Goal: Task Accomplishment & Management: Manage account settings

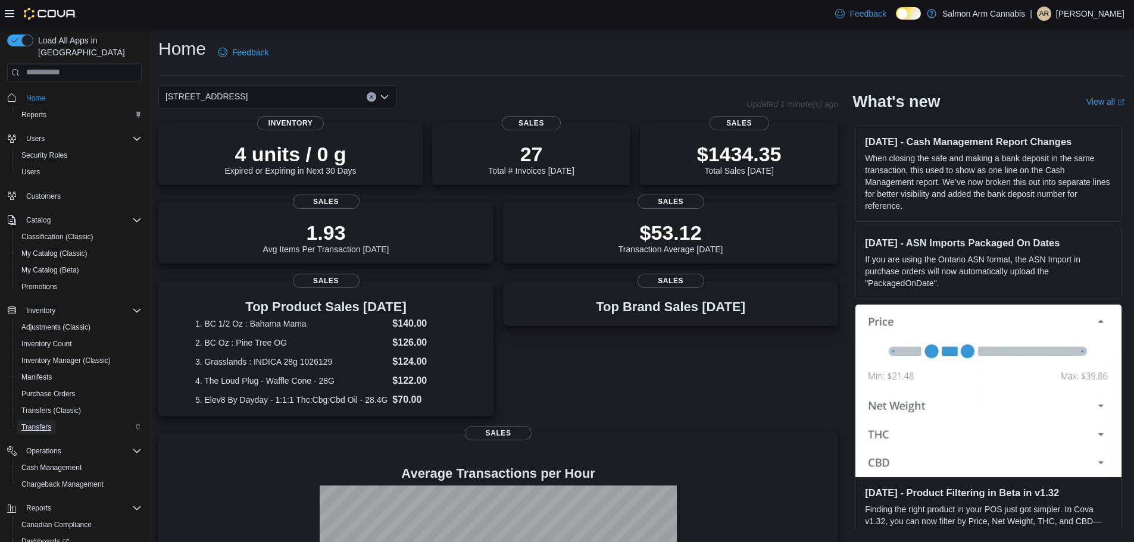
click at [40, 423] on span "Transfers" at bounding box center [36, 428] width 30 height 10
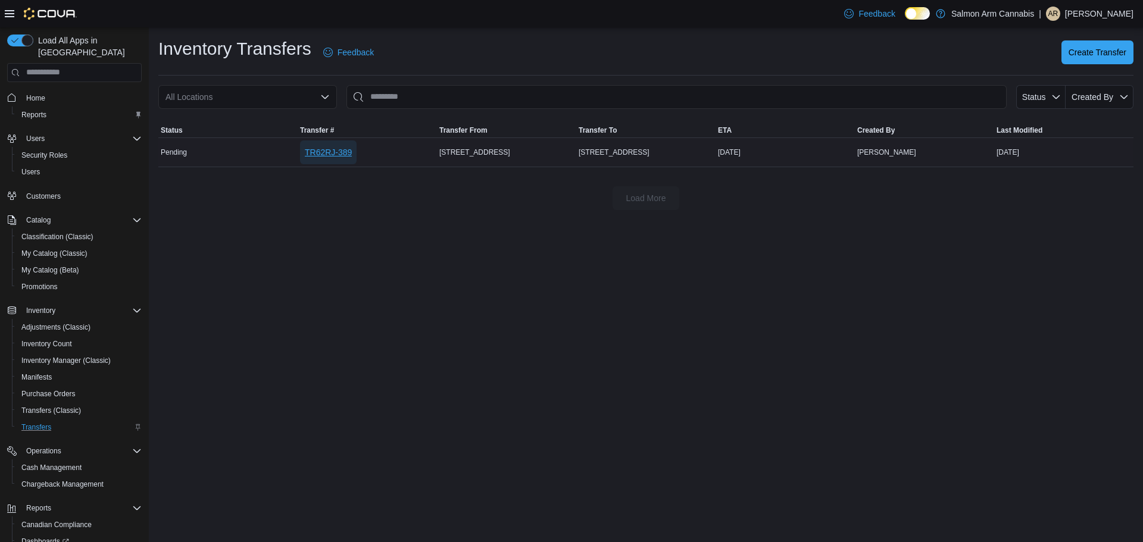
click at [338, 147] on span "TR62RJ-389" at bounding box center [328, 152] width 47 height 12
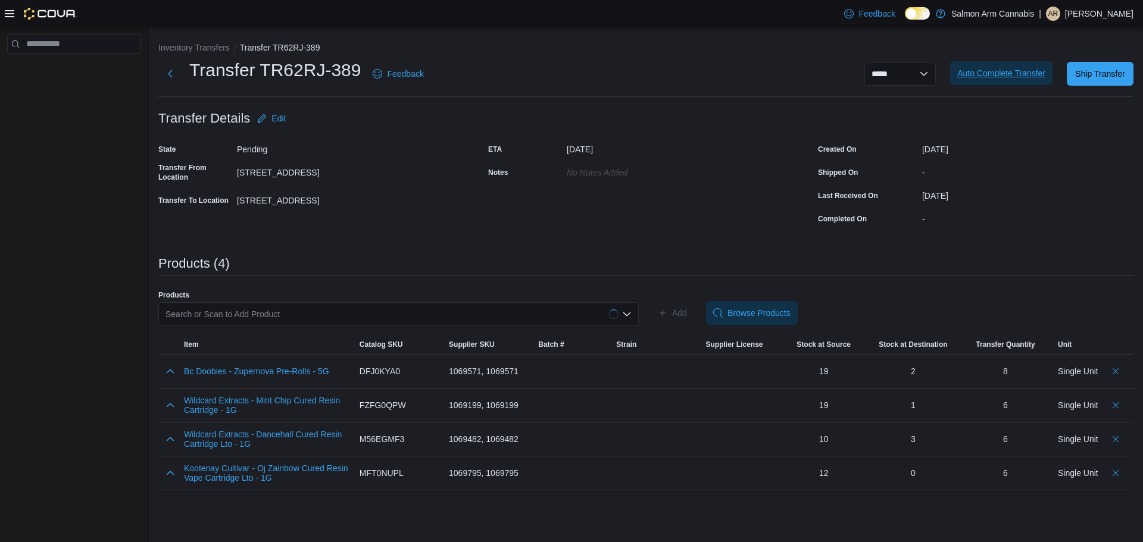
click at [1001, 77] on span "Auto Complete Transfer" at bounding box center [1001, 73] width 88 height 12
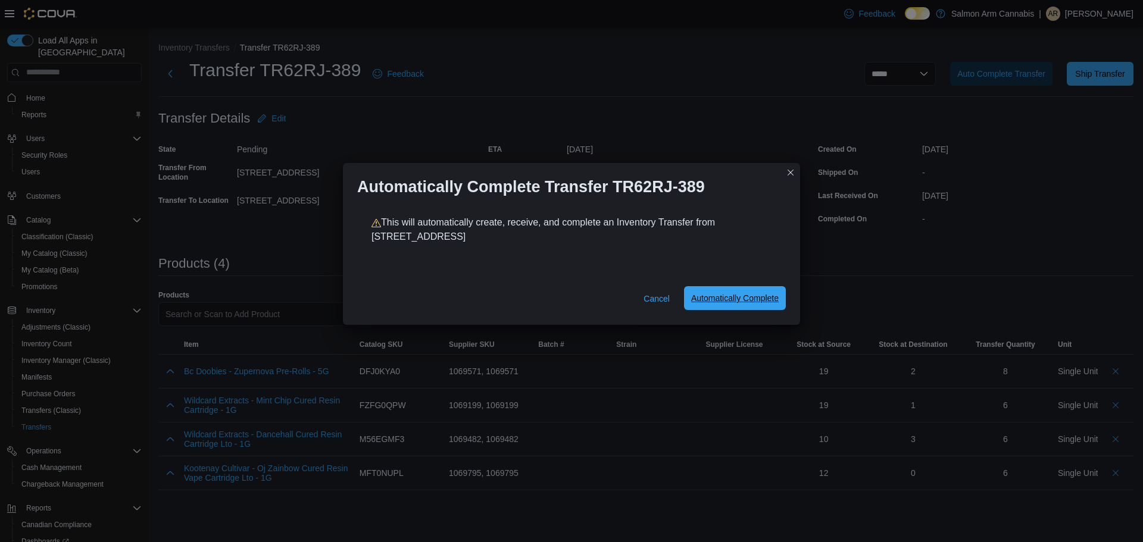
click at [741, 298] on span "Automatically Complete" at bounding box center [735, 298] width 88 height 12
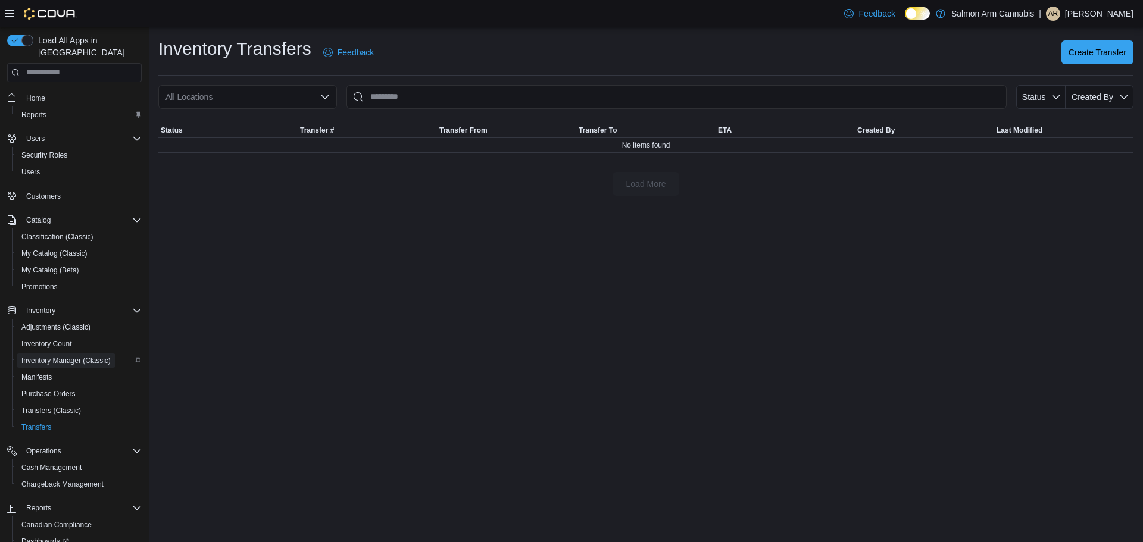
click at [86, 356] on span "Inventory Manager (Classic)" at bounding box center [65, 361] width 89 height 10
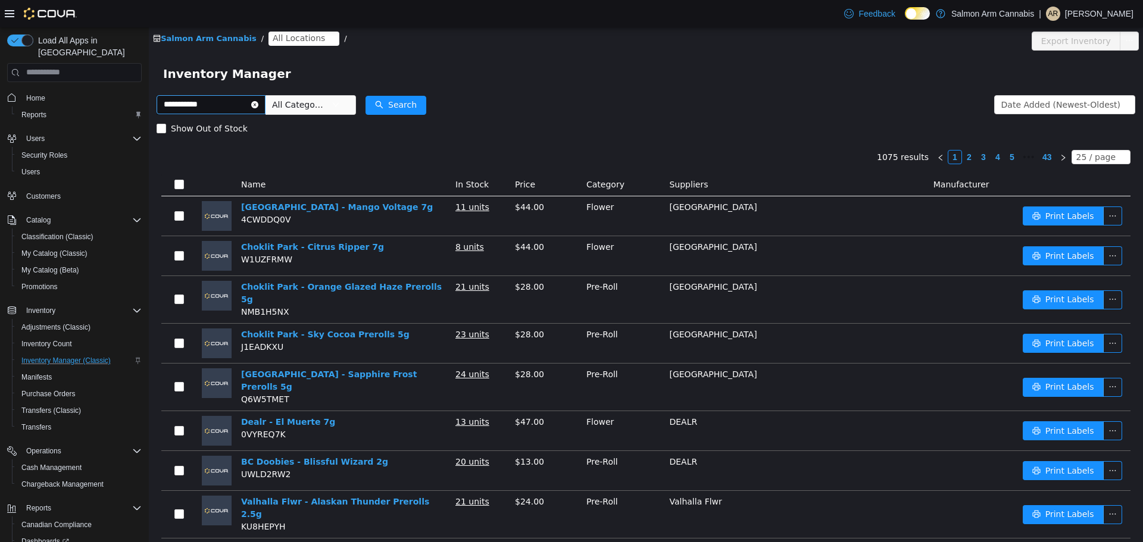
type input "**********"
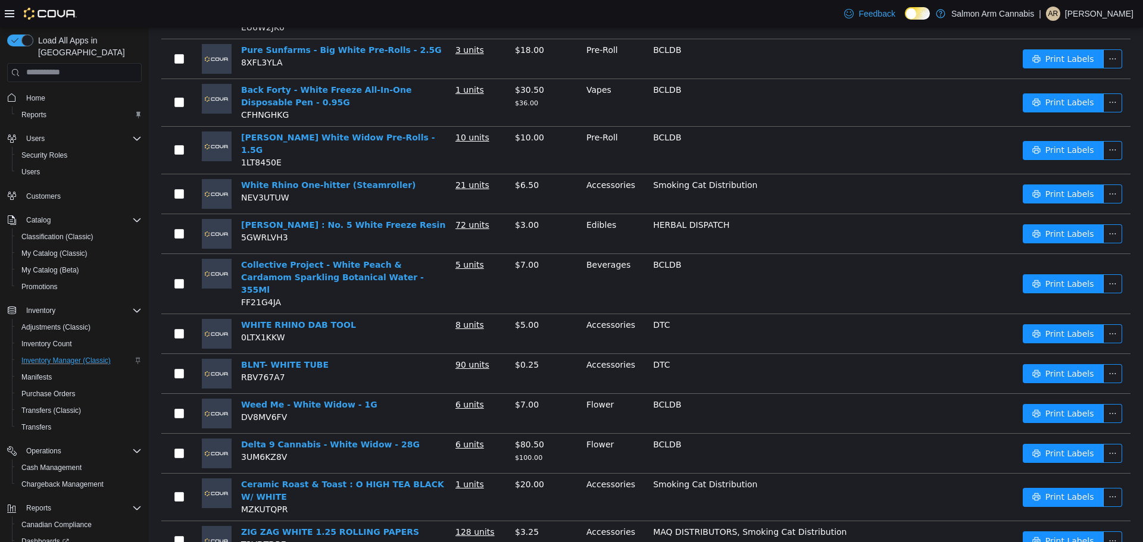
scroll to position [524, 0]
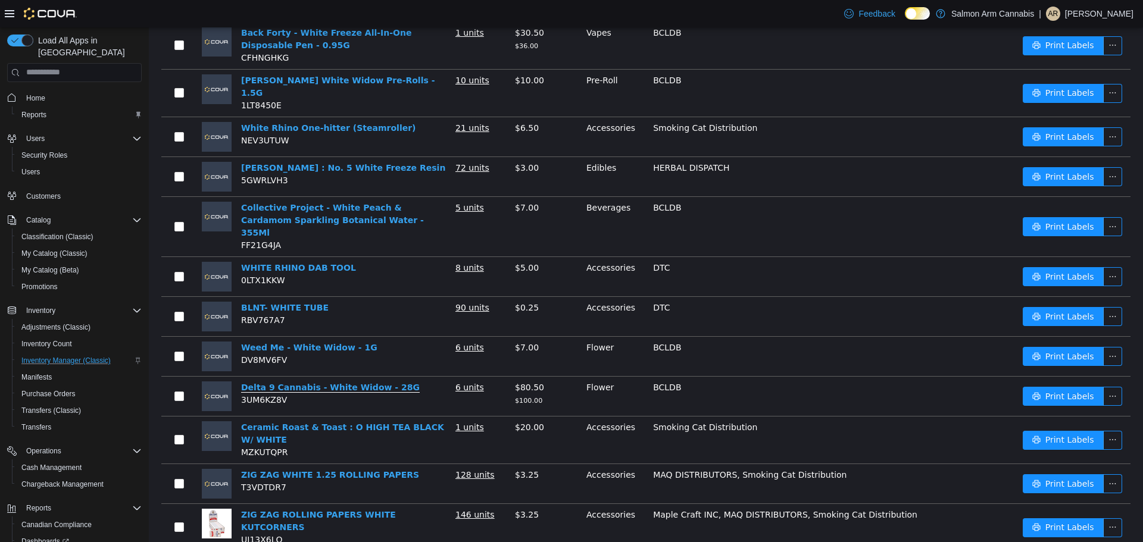
click at [320, 382] on link "Delta 9 Cannabis - White Widow - 28G" at bounding box center [330, 387] width 179 height 10
click at [44, 421] on span "Transfers" at bounding box center [36, 427] width 30 height 14
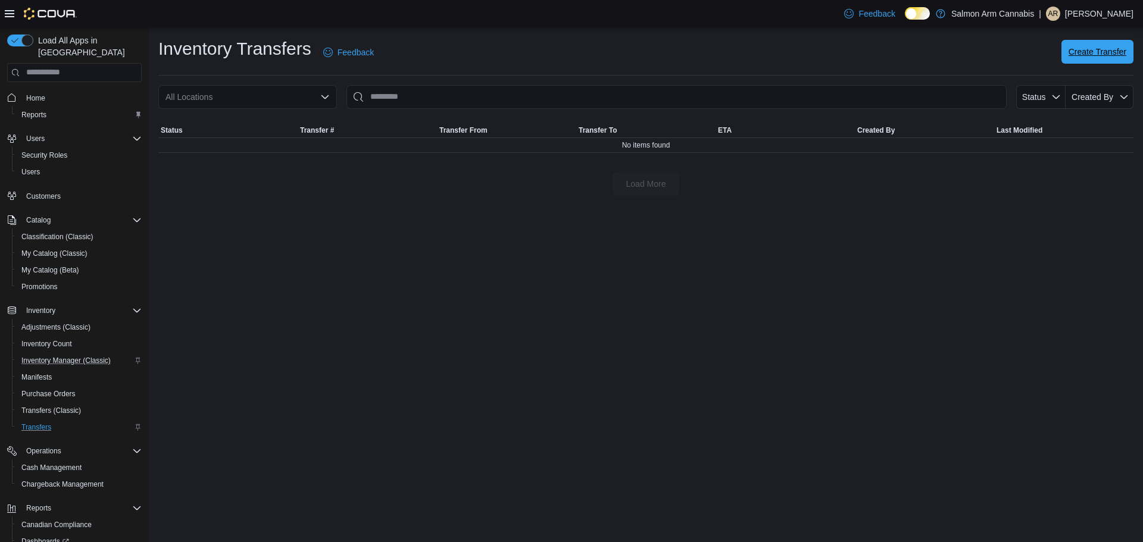
click at [1105, 54] on span "Create Transfer" at bounding box center [1097, 52] width 58 height 12
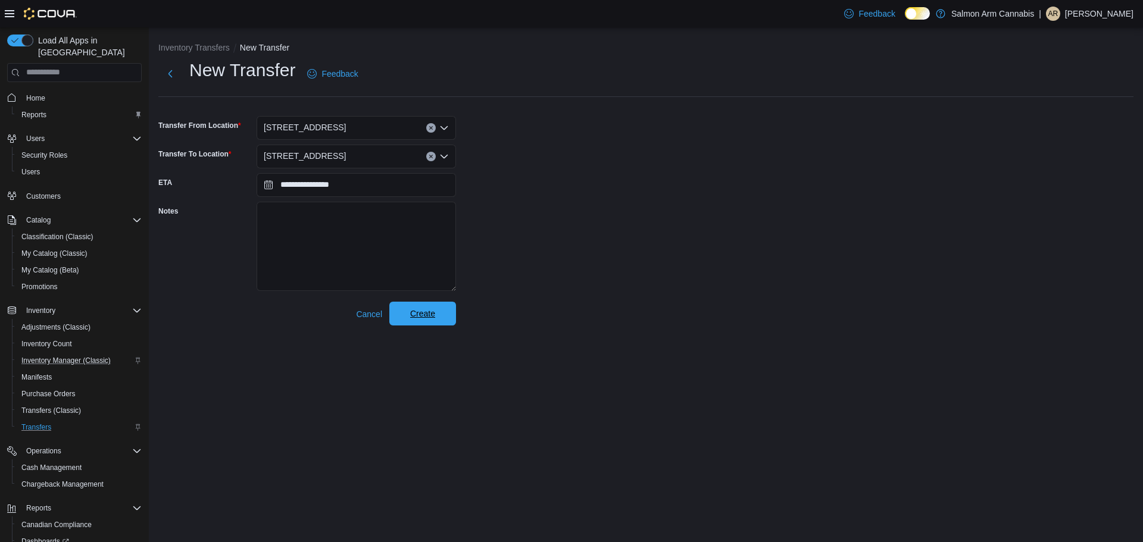
click at [439, 318] on span "Create" at bounding box center [422, 314] width 52 height 24
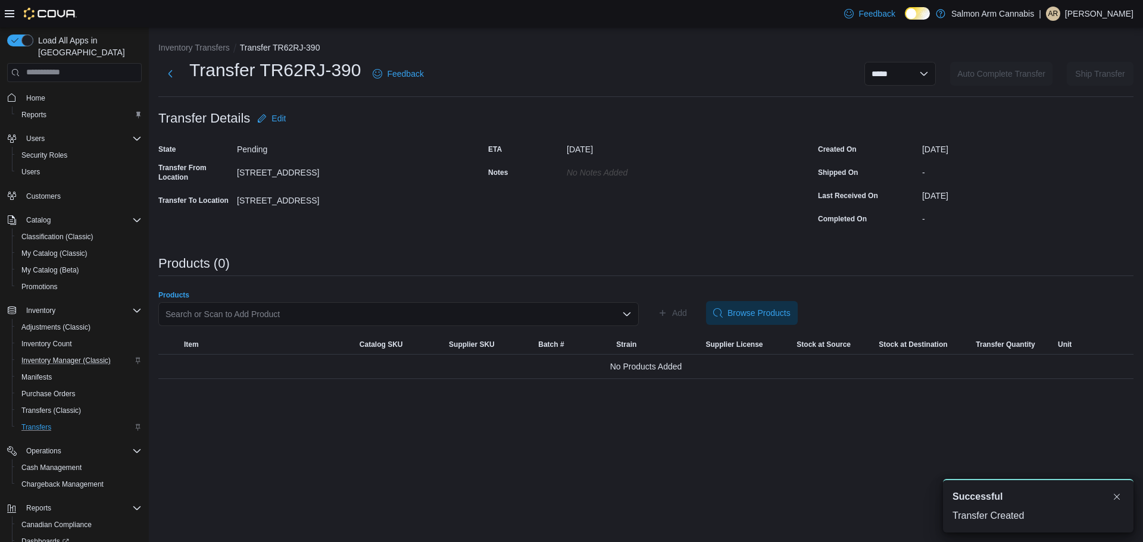
click at [433, 314] on div "Search or Scan to Add Product" at bounding box center [398, 314] width 480 height 24
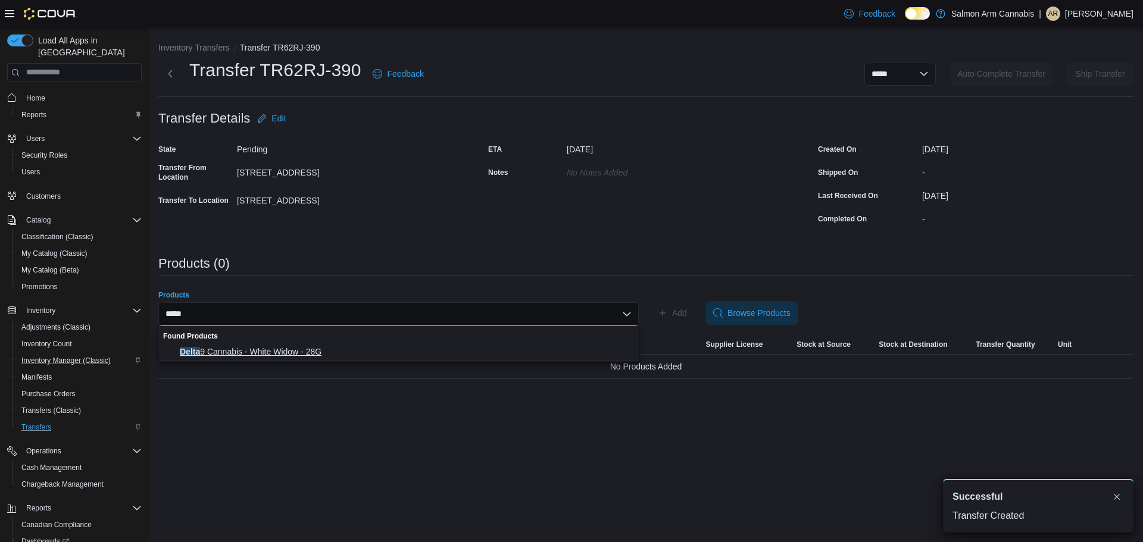
type input "*****"
click at [289, 354] on span "Delta 9 Cannabis - White Widow - 28G" at bounding box center [406, 352] width 452 height 12
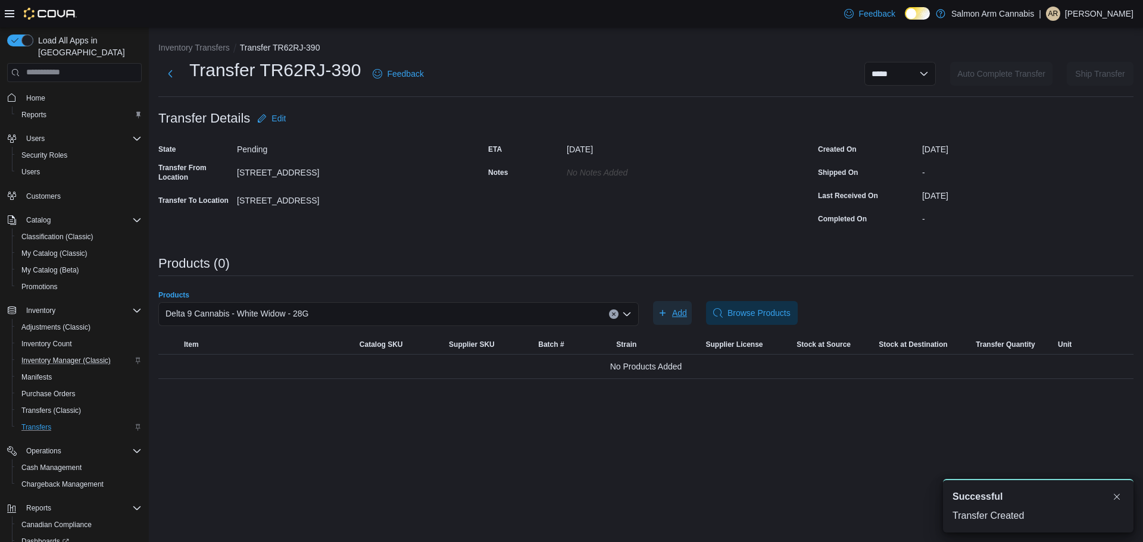
click at [667, 310] on icon "button" at bounding box center [663, 313] width 10 height 10
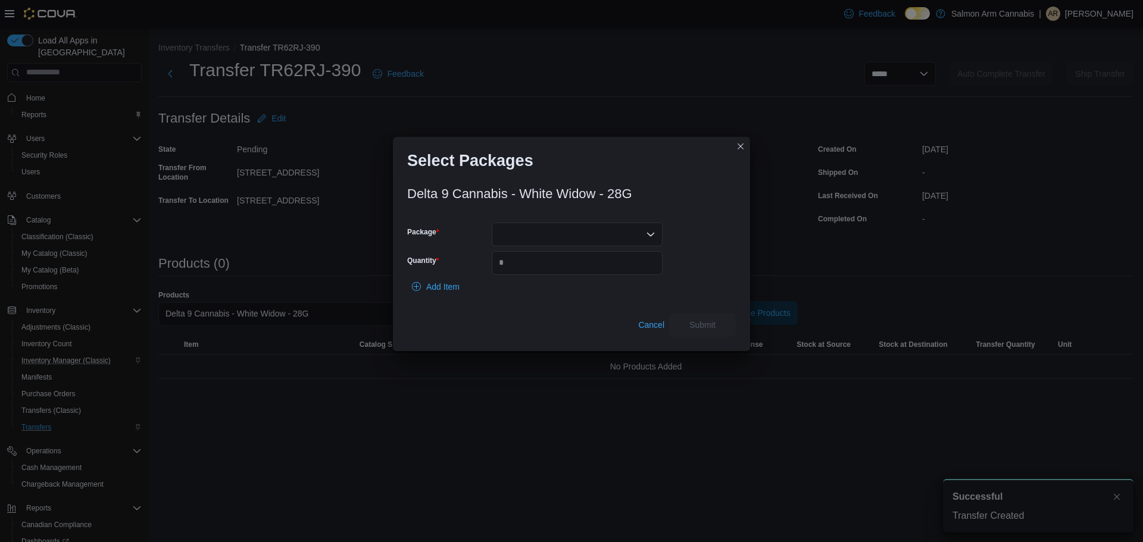
click at [573, 231] on div at bounding box center [577, 235] width 171 height 24
click at [566, 269] on span "10125102001" at bounding box center [584, 272] width 142 height 12
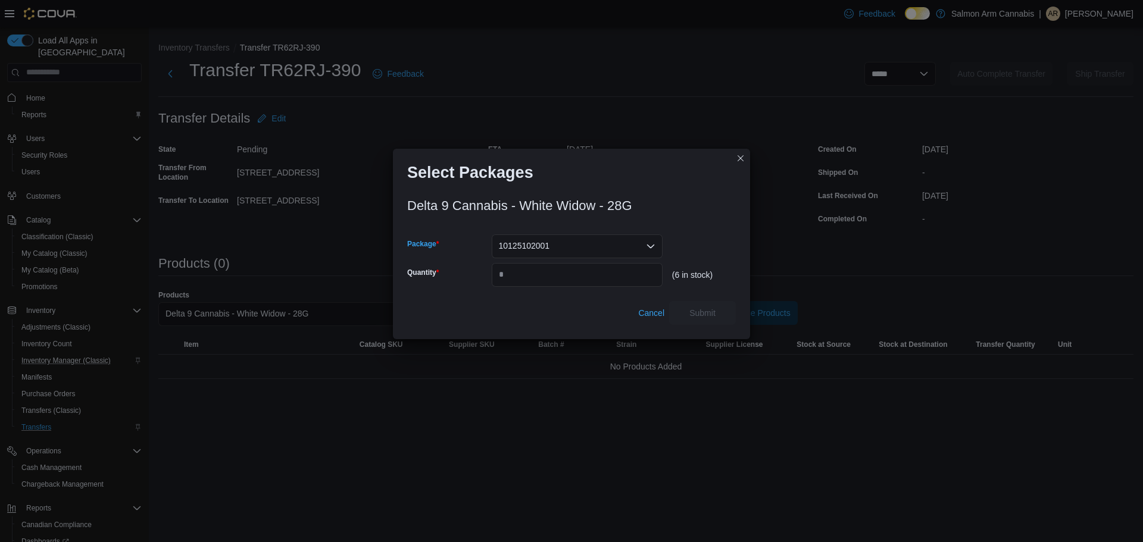
click at [566, 289] on div "Delta 9 Cannabis - White Widow - 28G Package 10125102001 Combo box. Selected. 1…" at bounding box center [571, 258] width 329 height 133
click at [567, 279] on input "Quantity" at bounding box center [577, 275] width 171 height 24
type input "*"
click at [708, 319] on span "Submit" at bounding box center [702, 313] width 52 height 24
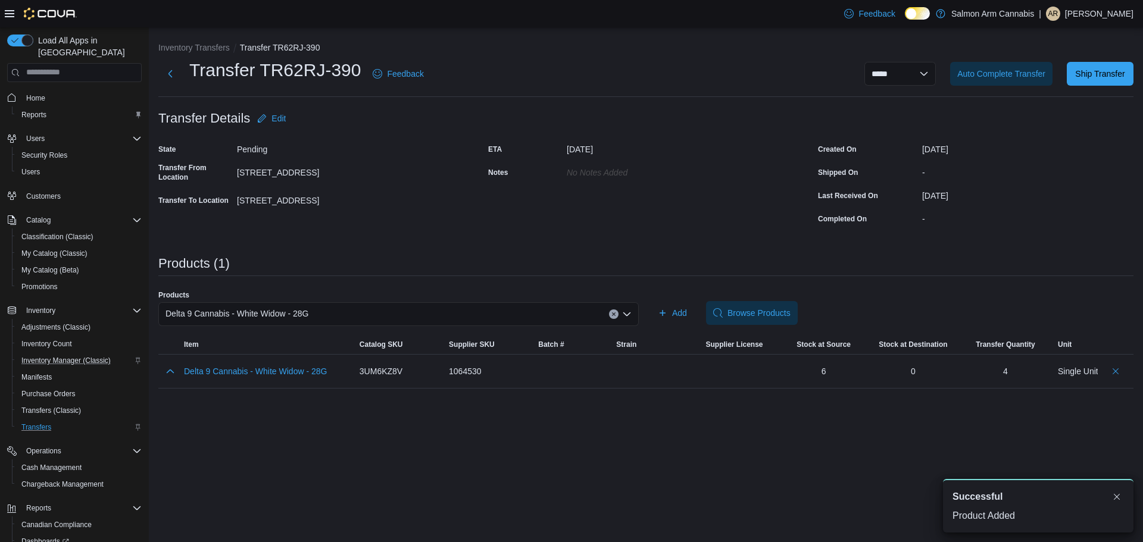
click at [501, 309] on div "Delta 9 Cannabis - White Widow - 28G" at bounding box center [398, 314] width 480 height 24
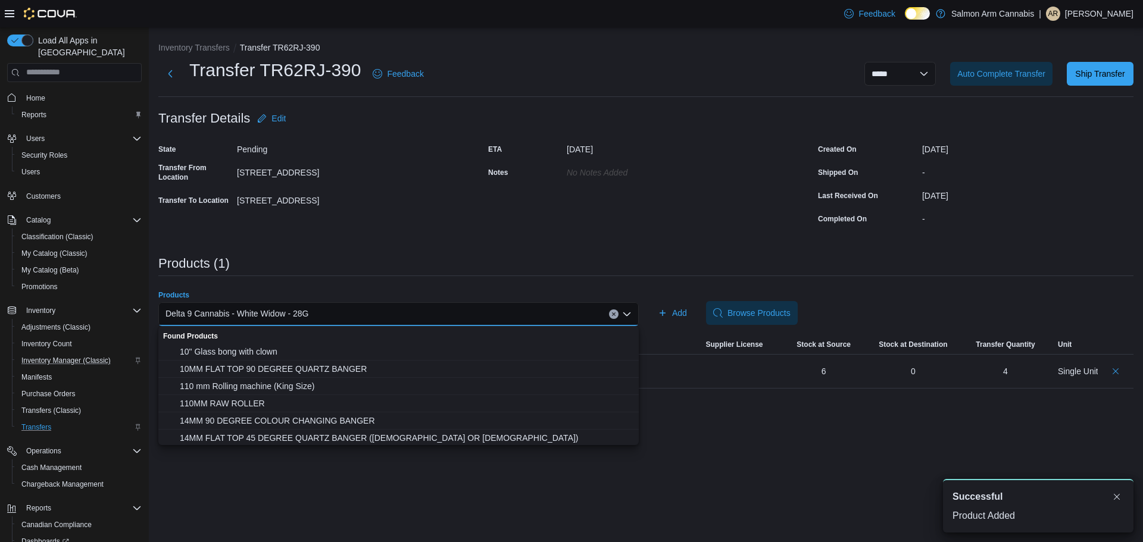
click at [614, 315] on icon "Clear input" at bounding box center [613, 314] width 5 height 5
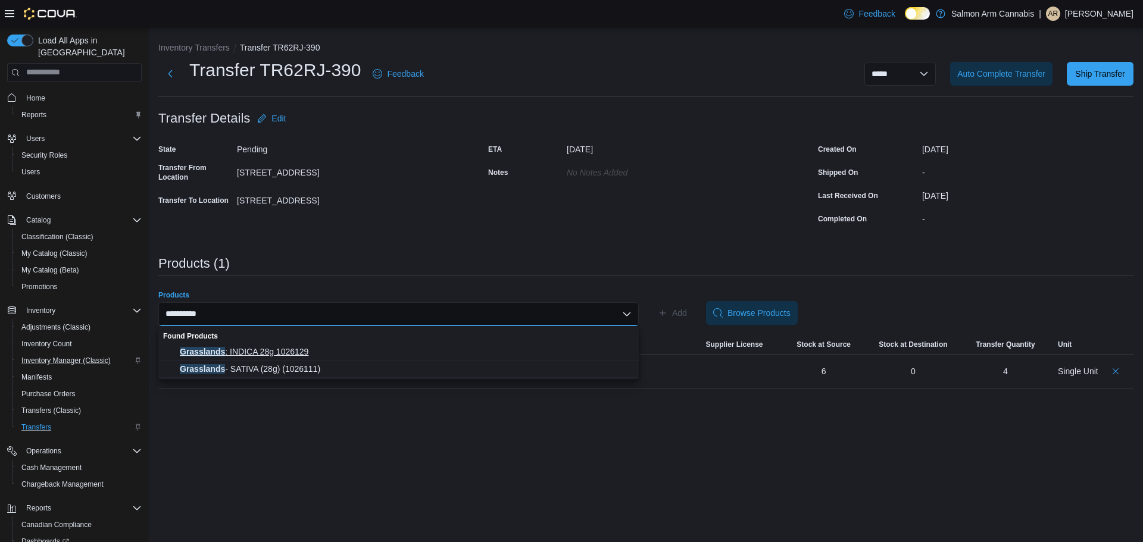
type input "**********"
click at [279, 354] on span "Grasslands : INDICA 28g 1026129" at bounding box center [406, 352] width 452 height 12
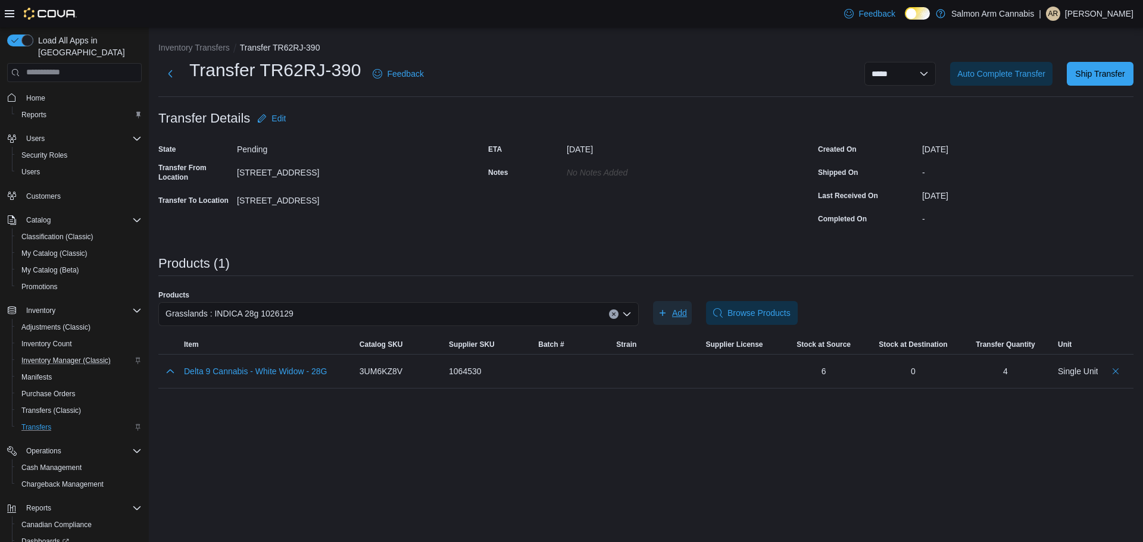
click at [667, 313] on icon "button" at bounding box center [663, 313] width 10 height 10
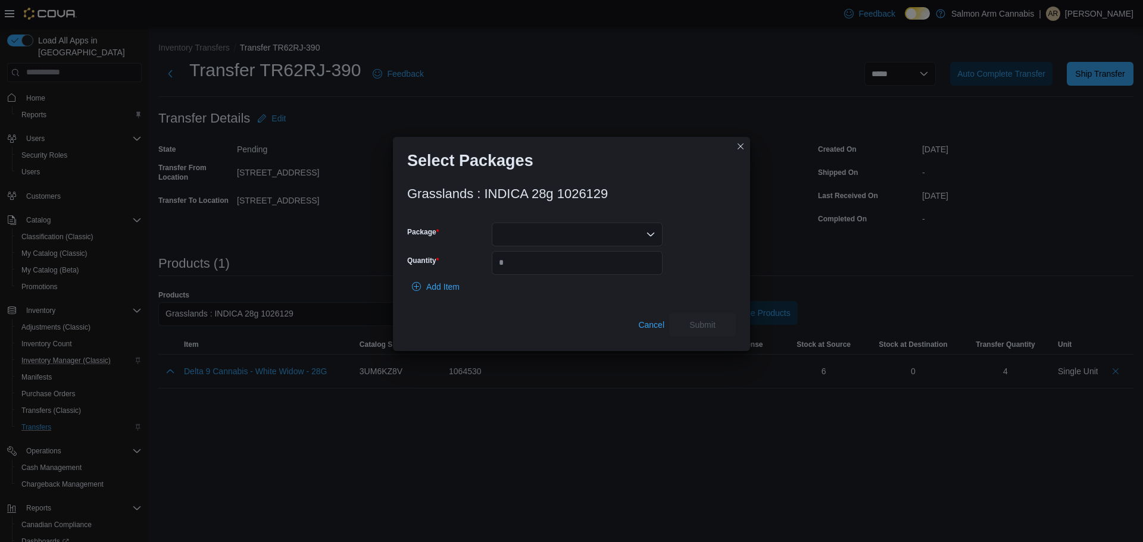
click at [548, 235] on div at bounding box center [577, 235] width 171 height 24
click at [553, 267] on span "AFG00000997" at bounding box center [584, 272] width 142 height 12
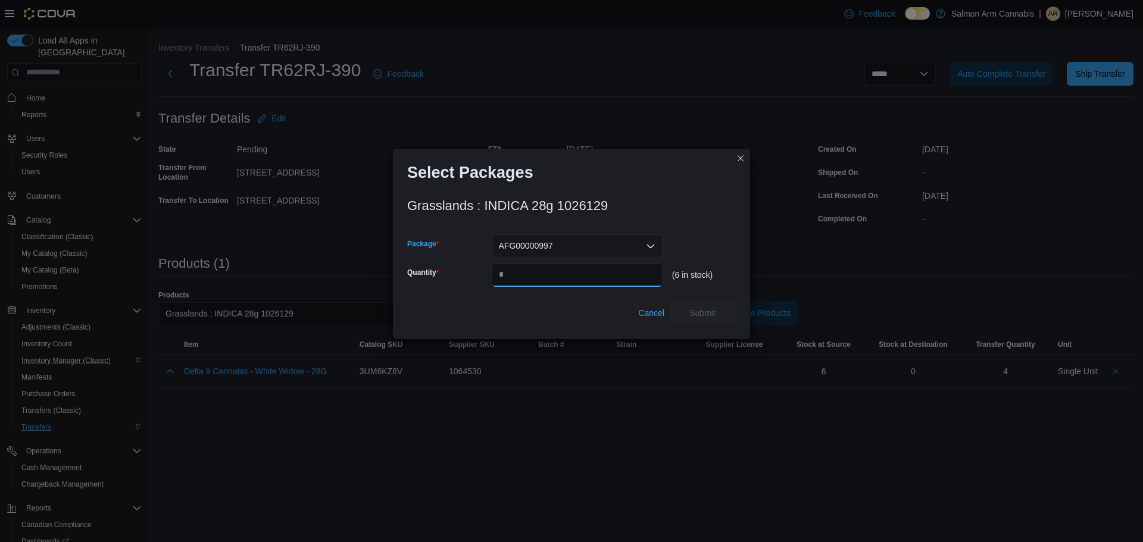
click at [559, 277] on input "Quantity" at bounding box center [577, 275] width 171 height 24
type input "*"
click at [706, 316] on span "Submit" at bounding box center [702, 313] width 26 height 12
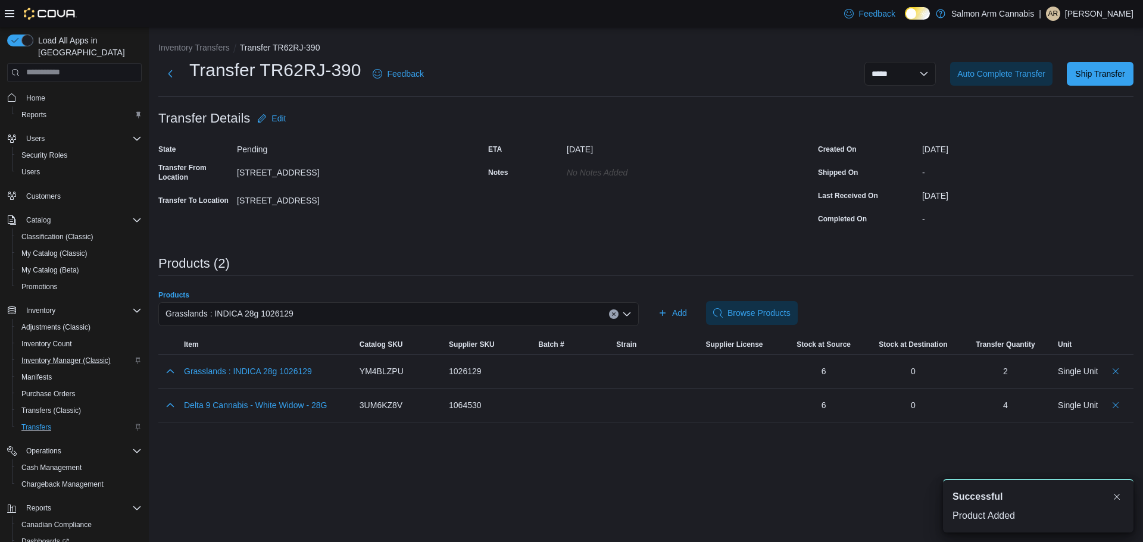
click at [395, 307] on div "Grasslands : INDICA 28g 1026129" at bounding box center [398, 314] width 480 height 24
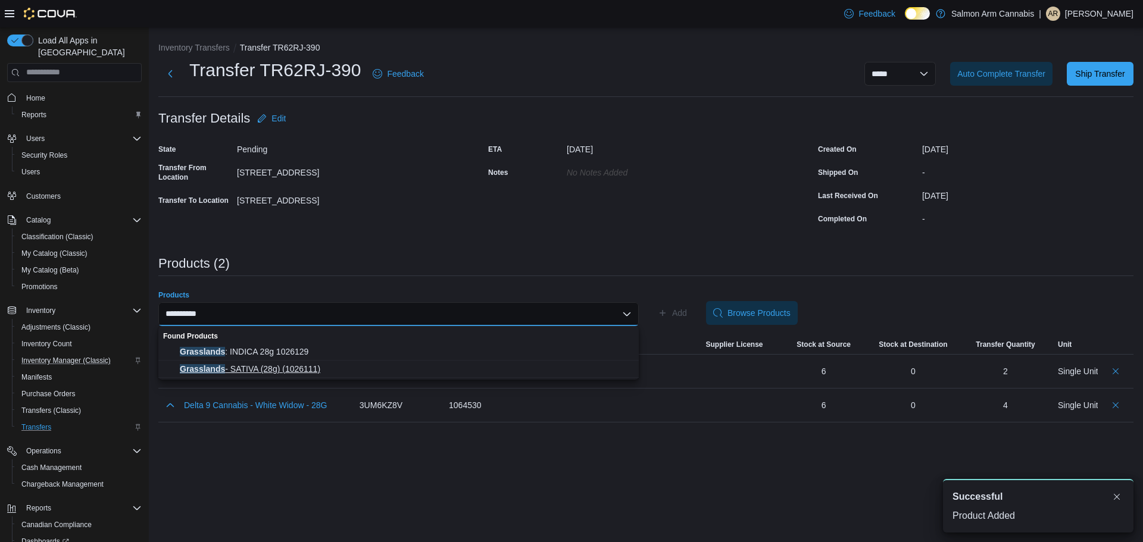
type input "**********"
click at [283, 370] on span "Grasslands - SATIVA (28g) (1026111)" at bounding box center [406, 369] width 452 height 12
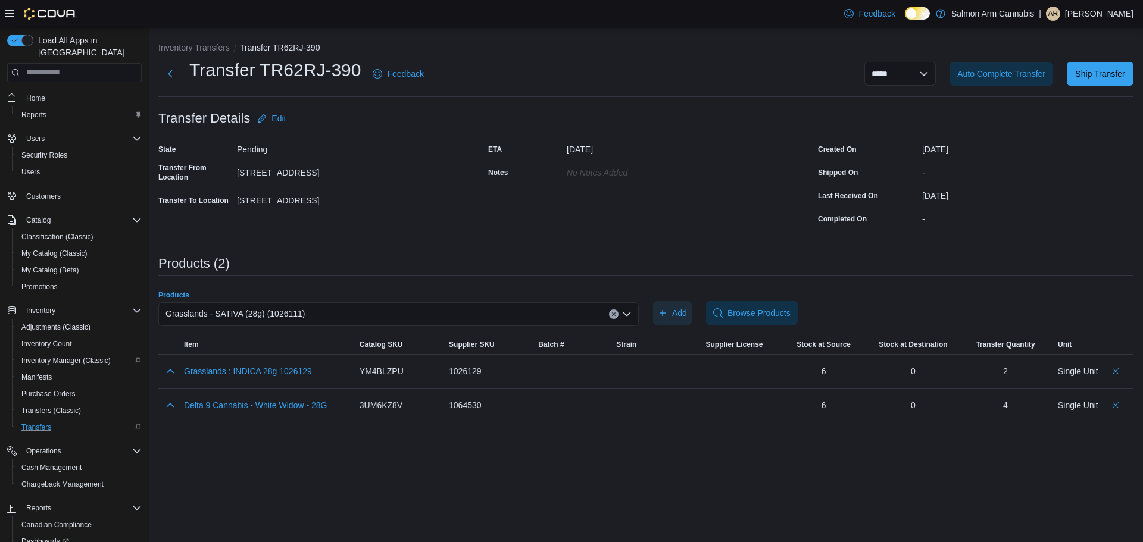
click at [669, 312] on span "Add" at bounding box center [672, 313] width 29 height 24
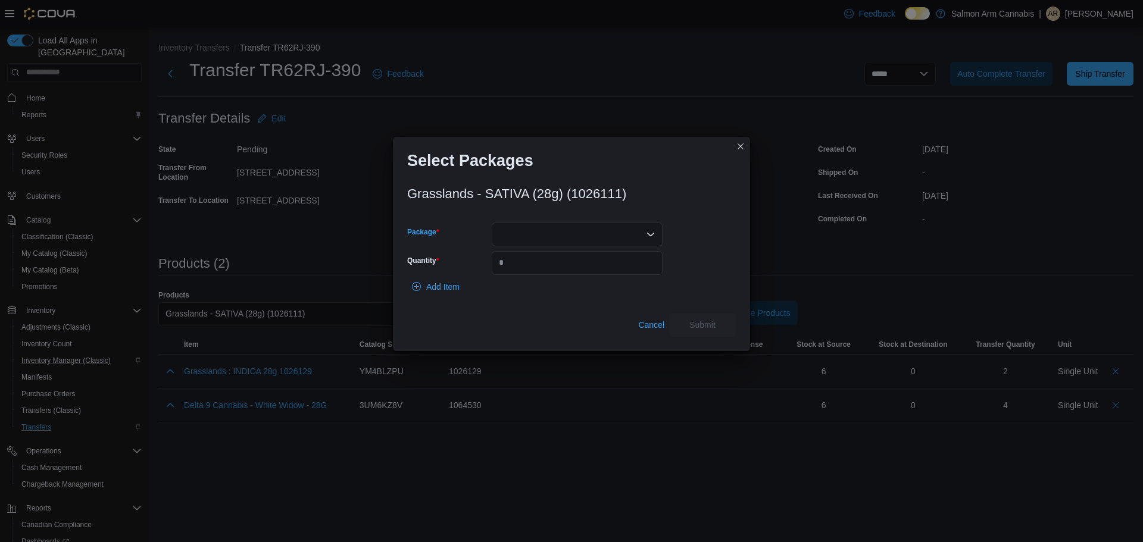
click at [608, 235] on div at bounding box center [577, 235] width 171 height 24
click at [543, 271] on span "AFG00000977" at bounding box center [584, 272] width 142 height 12
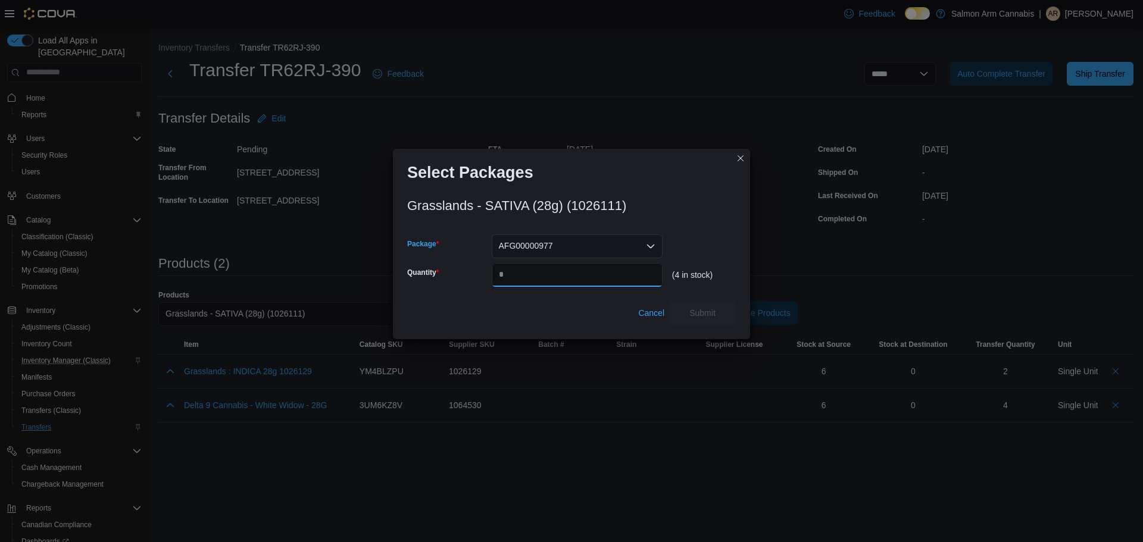
click at [543, 272] on input "Quantity" at bounding box center [577, 275] width 171 height 24
type input "*"
click at [707, 310] on span "Submit" at bounding box center [702, 313] width 26 height 12
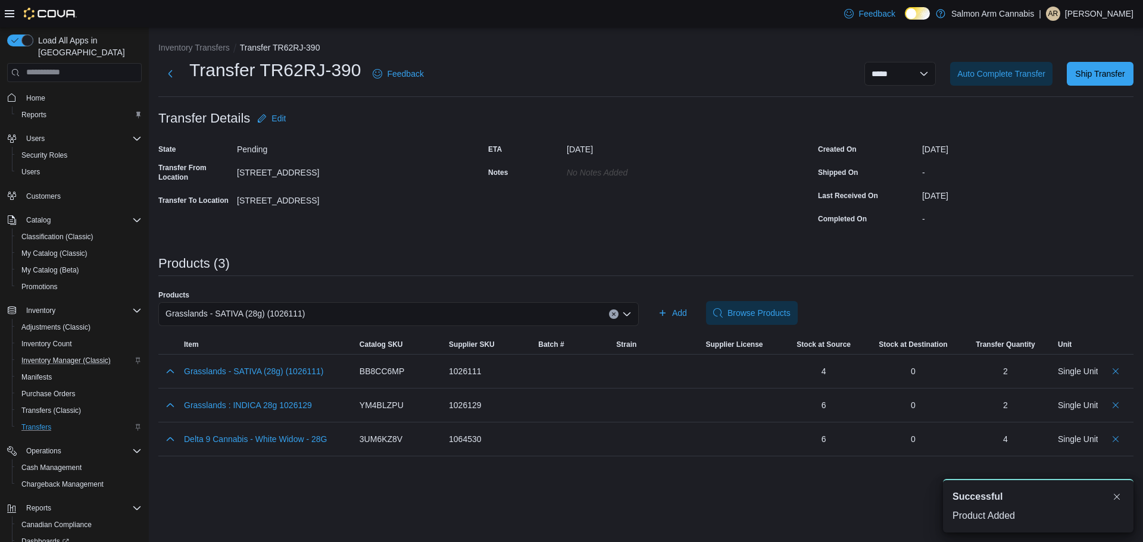
click at [652, 496] on div "**********" at bounding box center [646, 284] width 994 height 515
click at [493, 310] on div "Grasslands - SATIVA (28g) (1026111)" at bounding box center [398, 314] width 480 height 24
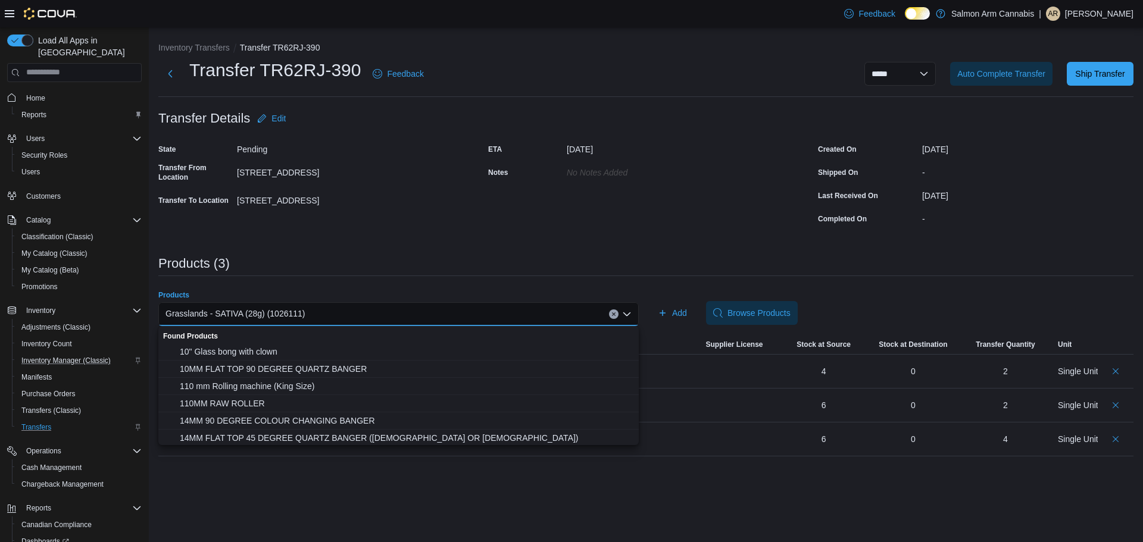
click at [614, 313] on icon "Clear input" at bounding box center [613, 314] width 5 height 5
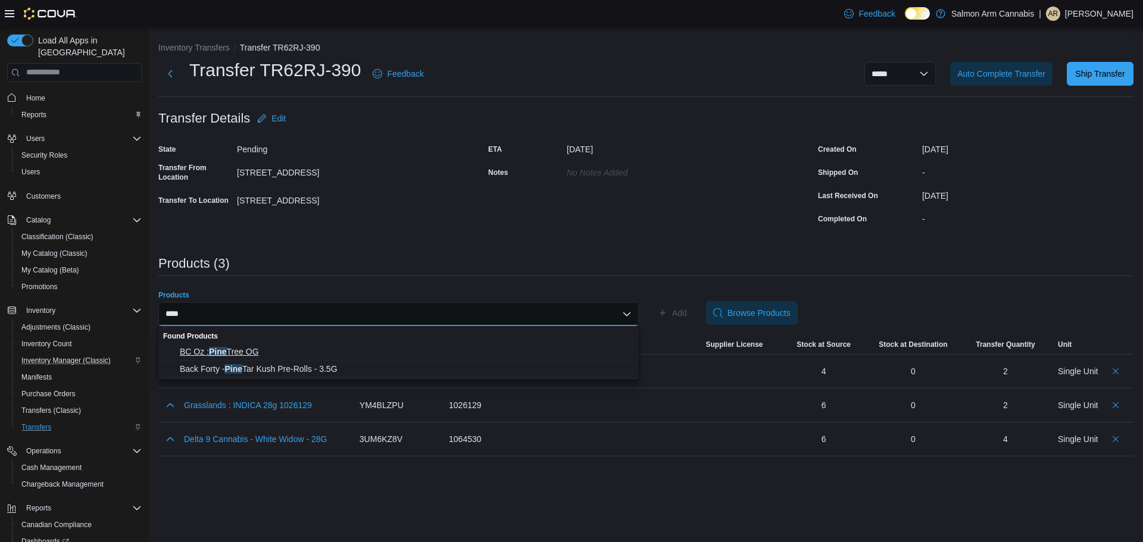
type input "****"
click at [237, 347] on span "BC Oz : Pine Tree OG" at bounding box center [406, 352] width 452 height 12
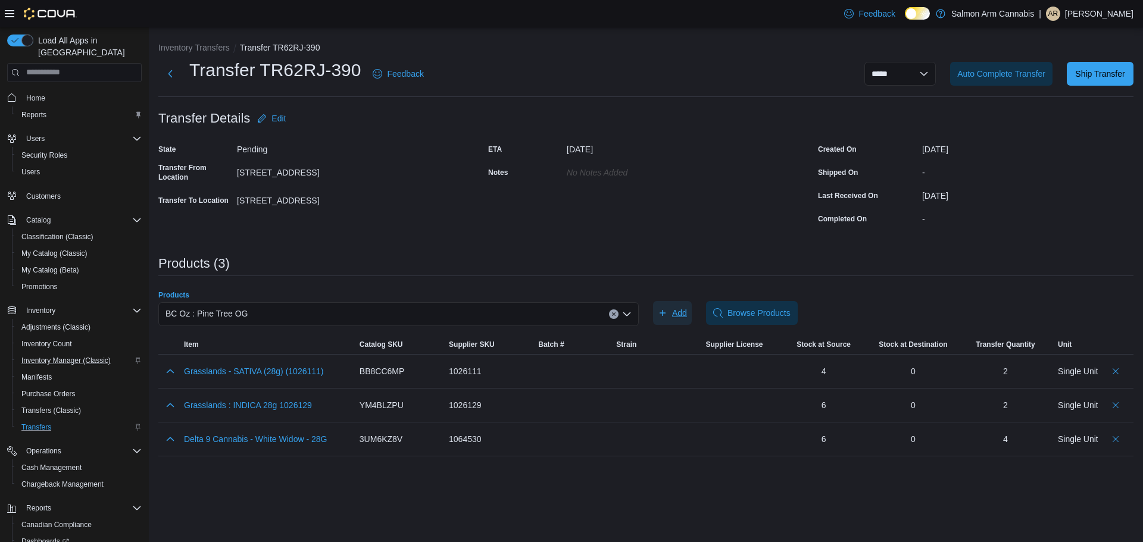
click at [673, 311] on span "Add" at bounding box center [679, 313] width 15 height 12
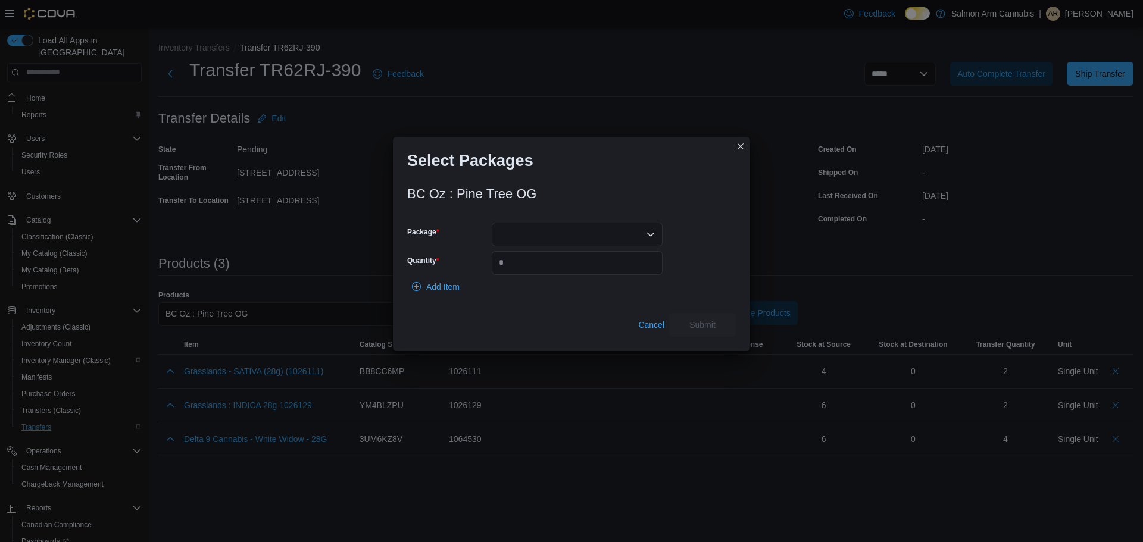
click at [565, 240] on div at bounding box center [577, 235] width 171 height 24
click at [565, 271] on span "cc15sep2025.104" at bounding box center [584, 272] width 142 height 12
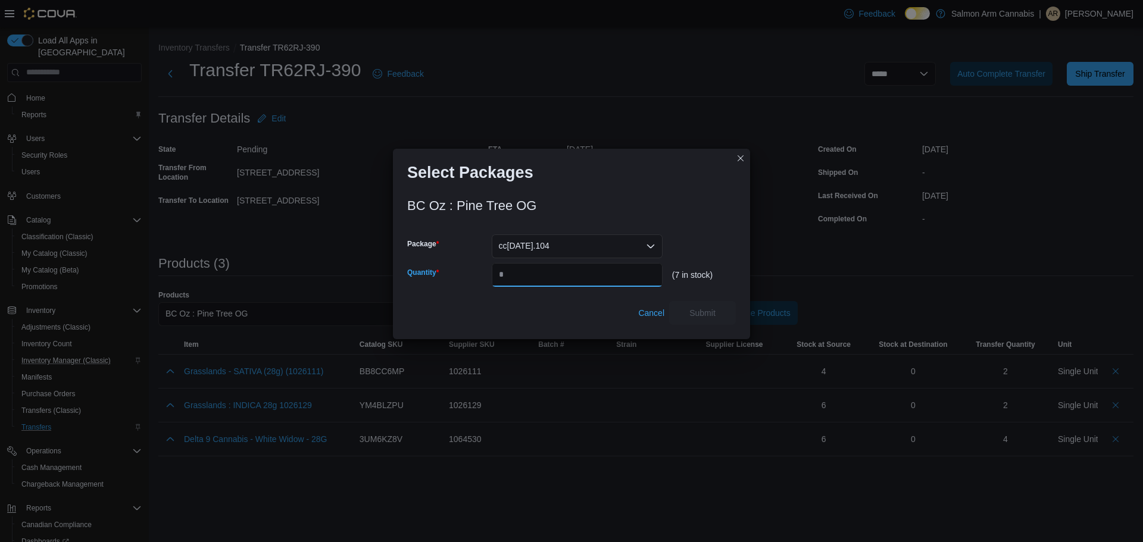
click at [567, 271] on input "Quantity" at bounding box center [577, 275] width 171 height 24
type input "*"
click at [704, 302] on span "Submit" at bounding box center [702, 313] width 52 height 24
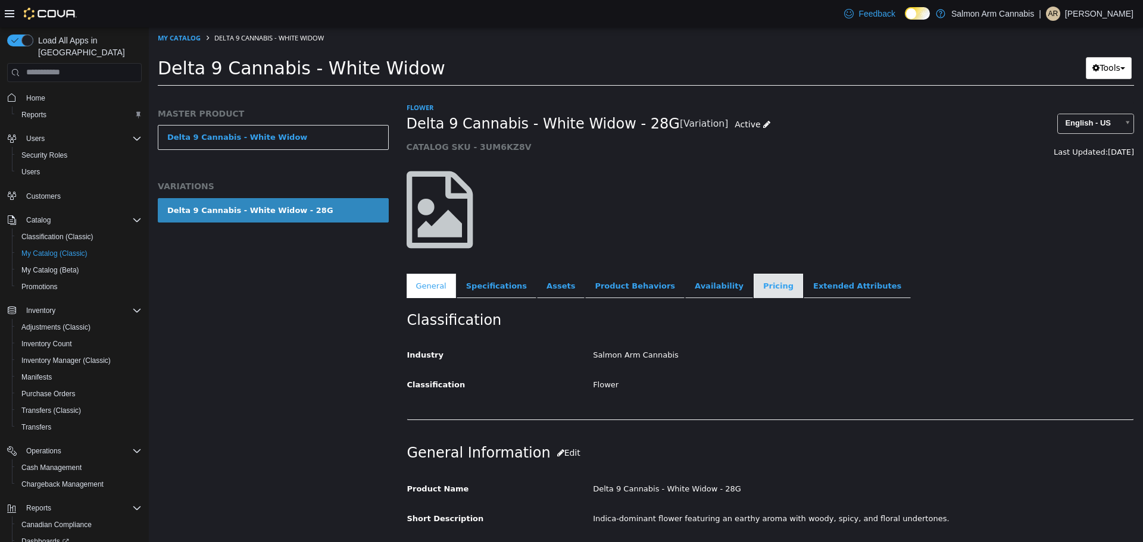
click at [754, 283] on link "Pricing" at bounding box center [778, 285] width 49 height 25
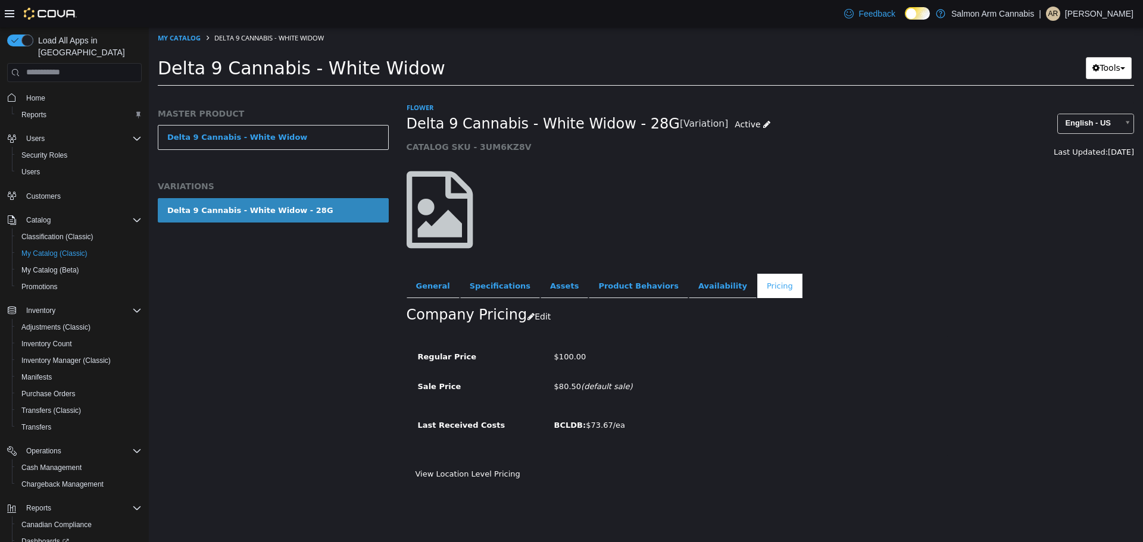
click at [454, 480] on div "View Location Level Pricing" at bounding box center [771, 478] width 728 height 21
click at [456, 476] on link "View Location Level Pricing" at bounding box center [467, 473] width 105 height 9
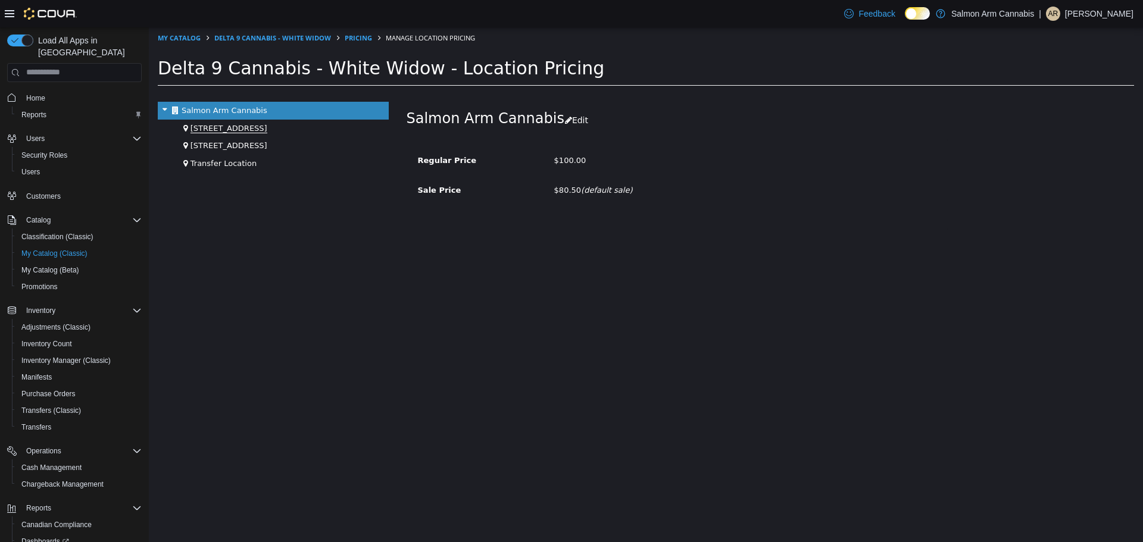
click at [222, 126] on span "[STREET_ADDRESS]" at bounding box center [228, 128] width 77 height 10
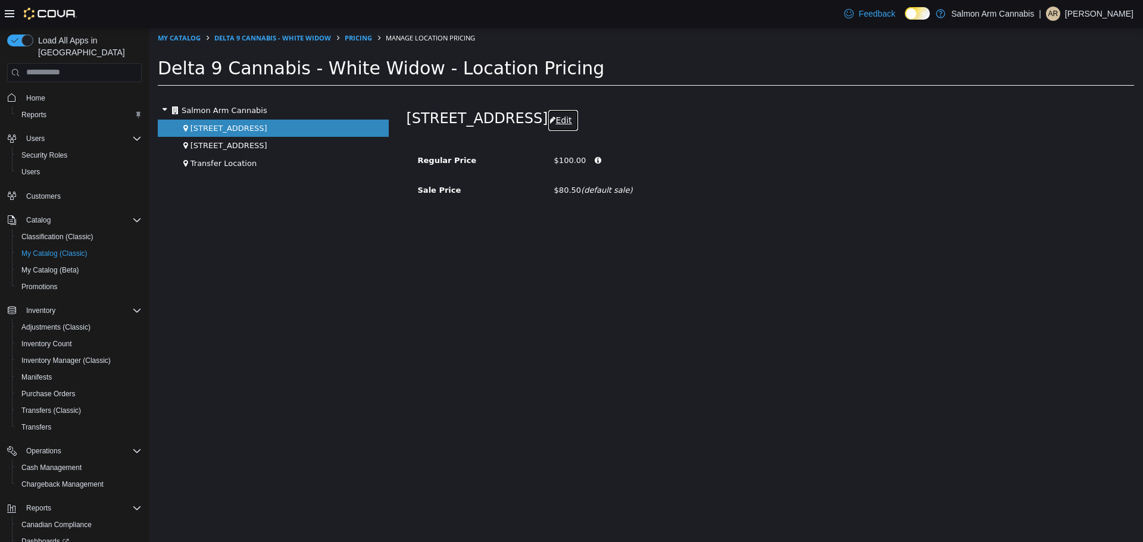
click at [562, 121] on button "Edit" at bounding box center [563, 120] width 30 height 22
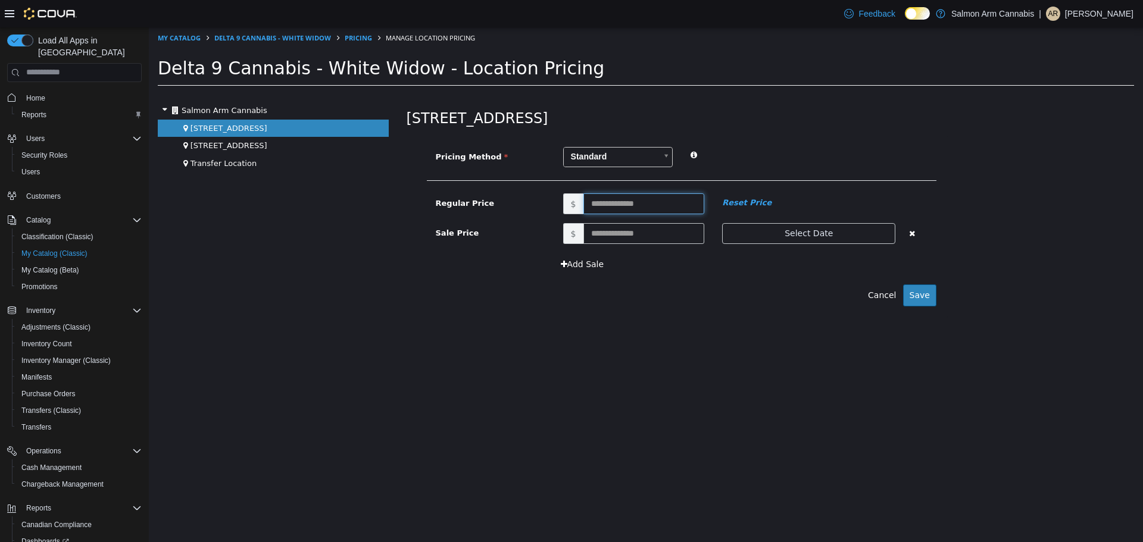
click at [620, 201] on input "text" at bounding box center [643, 203] width 121 height 21
type input "******"
click at [923, 293] on button "Save" at bounding box center [919, 295] width 33 height 22
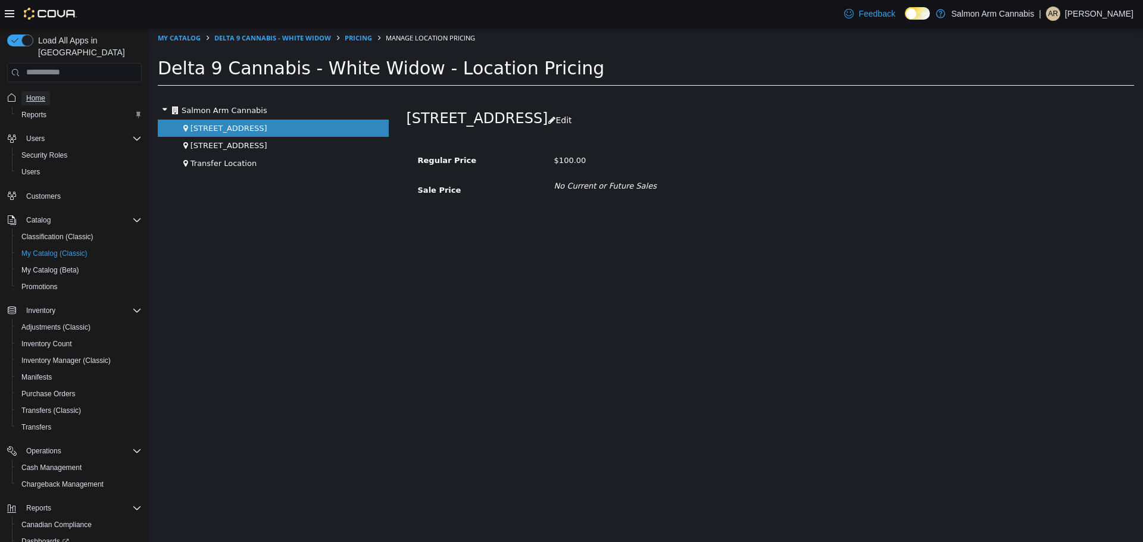
click at [42, 93] on span "Home" at bounding box center [35, 98] width 19 height 10
